Goal: Task Accomplishment & Management: Manage account settings

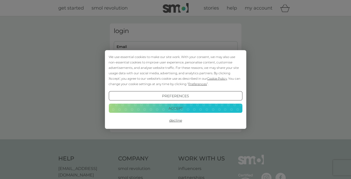
type input "[EMAIL_ADDRESS][DOMAIN_NAME]"
click at [173, 107] on button "Accept" at bounding box center [176, 107] width 134 height 9
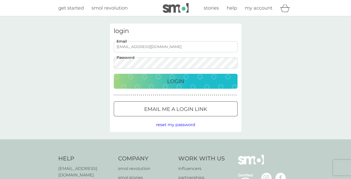
click at [165, 81] on div "Login" at bounding box center [176, 81] width 114 height 8
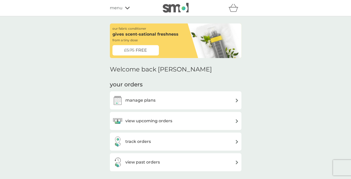
click at [228, 97] on div "manage plans" at bounding box center [176, 100] width 126 height 10
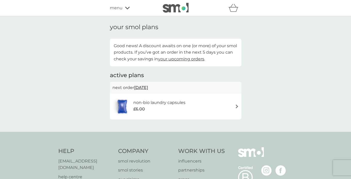
click at [126, 7] on icon at bounding box center [127, 7] width 5 height 3
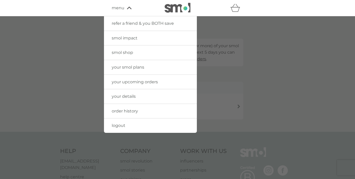
click at [126, 97] on span "your details" at bounding box center [124, 96] width 24 height 5
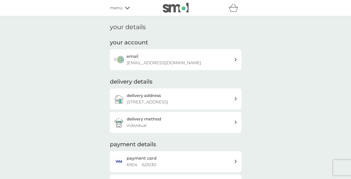
click at [126, 6] on div "menu" at bounding box center [132, 8] width 44 height 7
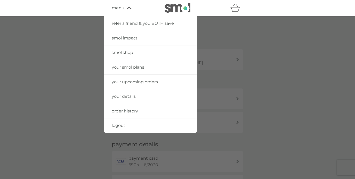
click at [140, 68] on span "your smol plans" at bounding box center [128, 67] width 33 height 5
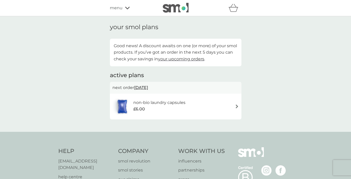
click at [237, 106] on img at bounding box center [237, 107] width 4 height 4
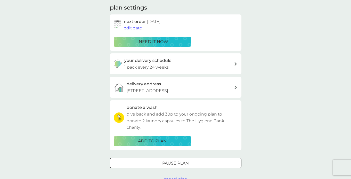
scroll to position [103, 0]
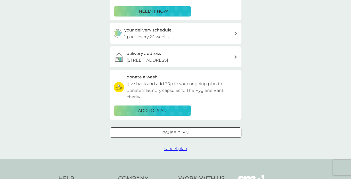
click at [178, 150] on span "cancel plan" at bounding box center [175, 148] width 23 height 5
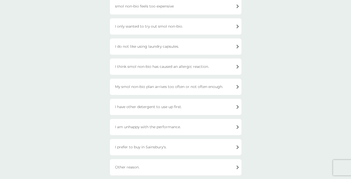
scroll to position [129, 0]
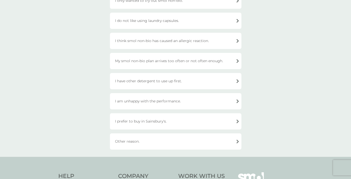
click at [237, 100] on div "I am unhappy with the performance." at bounding box center [176, 101] width 132 height 16
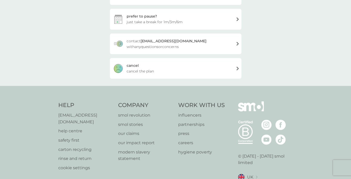
scroll to position [77, 0]
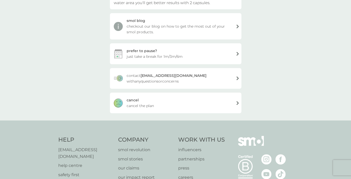
click at [238, 103] on div "cancel cancel the plan" at bounding box center [176, 103] width 132 height 21
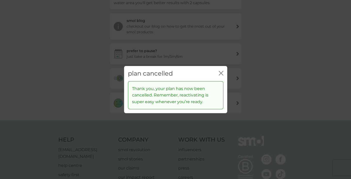
click at [222, 72] on icon "close" at bounding box center [222, 73] width 2 height 4
